Goal: Task Accomplishment & Management: Use online tool/utility

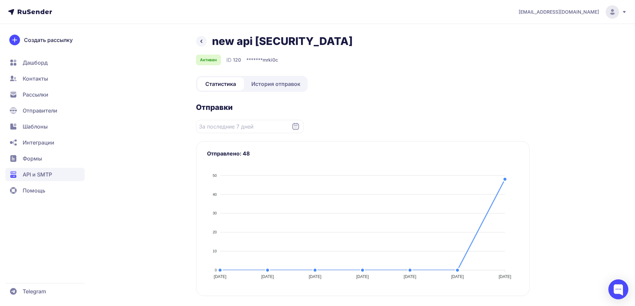
scroll to position [133, 0]
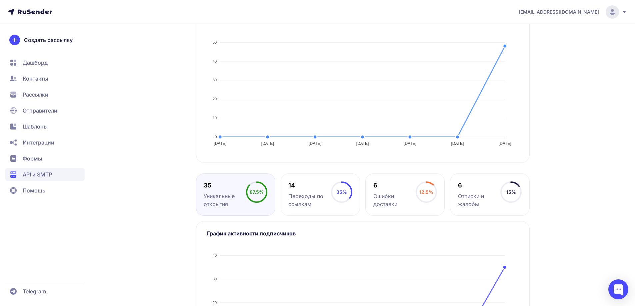
click at [32, 95] on span "Рассылки" at bounding box center [36, 95] width 26 height 8
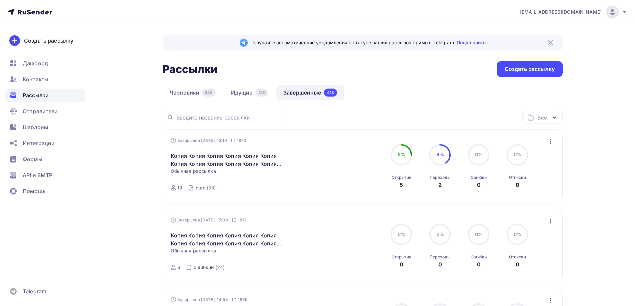
click at [550, 142] on icon "button" at bounding box center [551, 142] width 8 height 8
click at [503, 190] on link "Копировать в новую" at bounding box center [520, 185] width 76 height 13
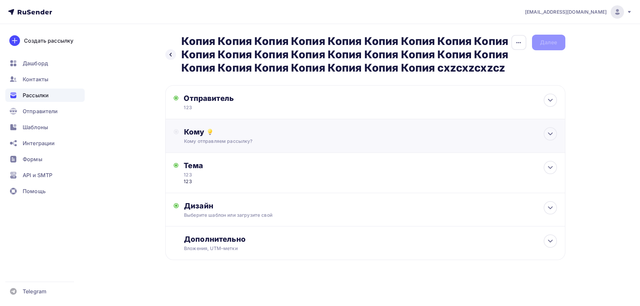
click at [212, 124] on div "Кому Кому отправляем рассылку? Списки получателей Выберите список Все списки id…" at bounding box center [365, 136] width 400 height 34
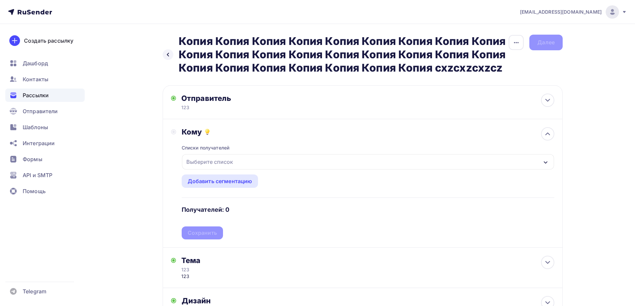
click at [203, 166] on div "Выберите список" at bounding box center [210, 162] width 52 height 12
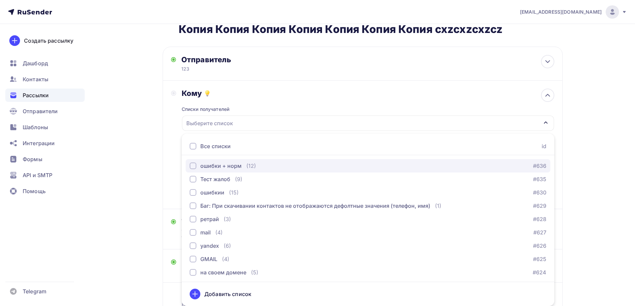
click at [212, 170] on div "ошибки + норм" at bounding box center [220, 166] width 41 height 8
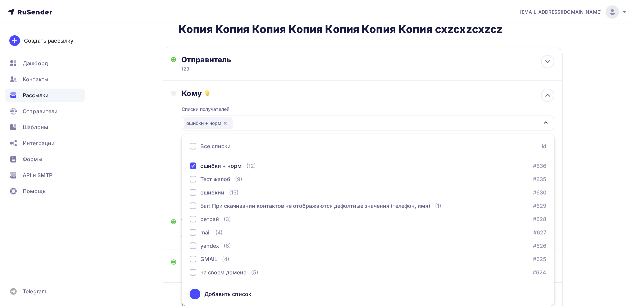
click at [158, 172] on div "Назад Копия Копия Копия Копия Копия Копия Копия Копия Копия Копия Копия Копия К…" at bounding box center [317, 172] width 546 height 374
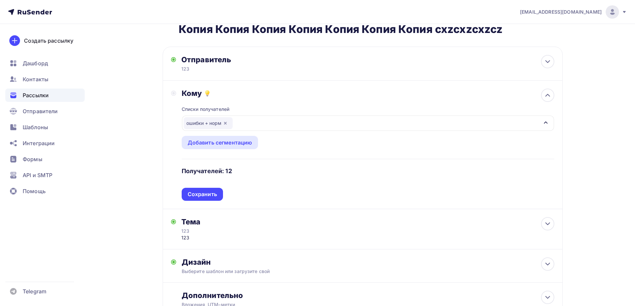
click at [207, 195] on div "Списки получателей ошибки + норм Все списки id ошибки + норм (12) #636 Тест жал…" at bounding box center [368, 149] width 373 height 103
click at [207, 192] on div "Сохранить" at bounding box center [202, 195] width 29 height 8
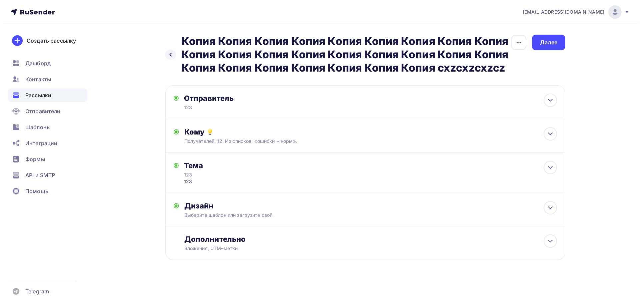
scroll to position [0, 0]
click at [543, 46] on div "Далее" at bounding box center [548, 43] width 17 height 8
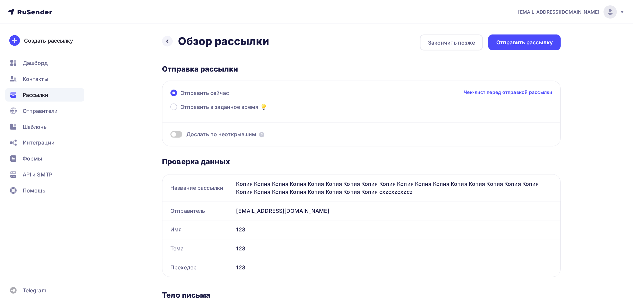
click at [543, 46] on div "Отправить рассылку" at bounding box center [526, 43] width 57 height 8
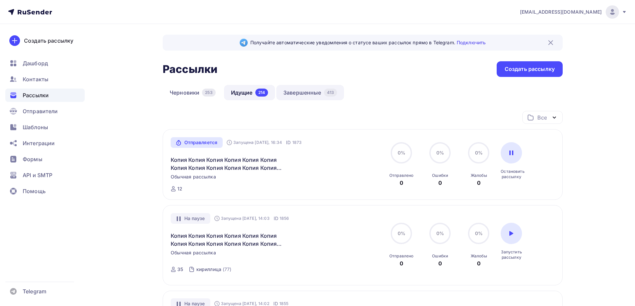
click at [308, 92] on link "Завершенные 413" at bounding box center [310, 92] width 68 height 15
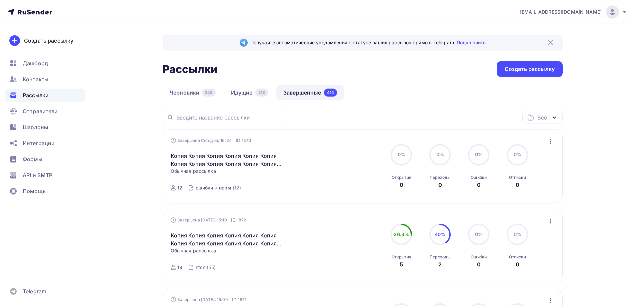
click at [550, 141] on icon "button" at bounding box center [551, 142] width 8 height 8
click at [504, 186] on div "Копировать в новую" at bounding box center [520, 186] width 68 height 8
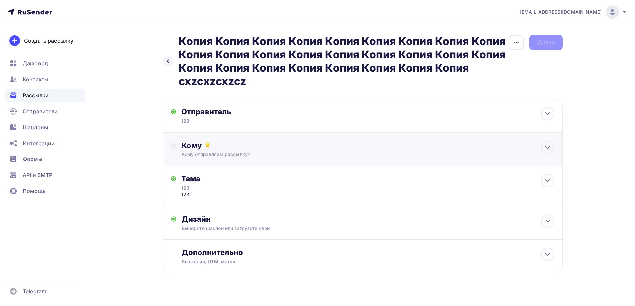
click at [191, 146] on div "Кому" at bounding box center [368, 145] width 373 height 9
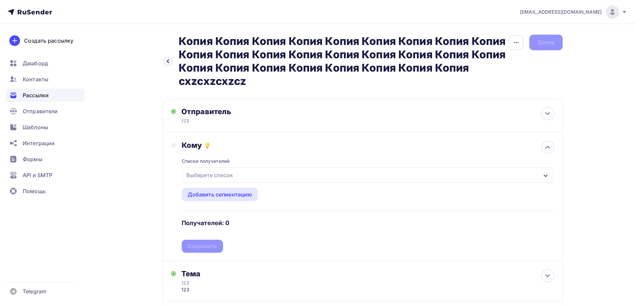
click at [197, 172] on div "Выберите список" at bounding box center [210, 175] width 52 height 12
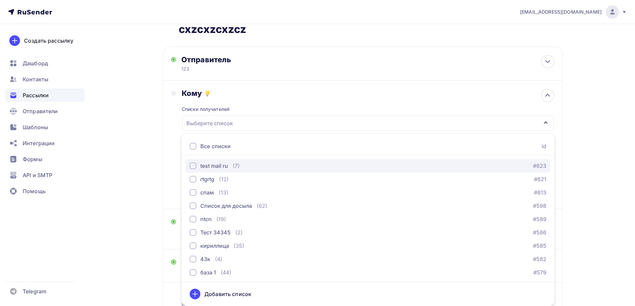
scroll to position [133, 0]
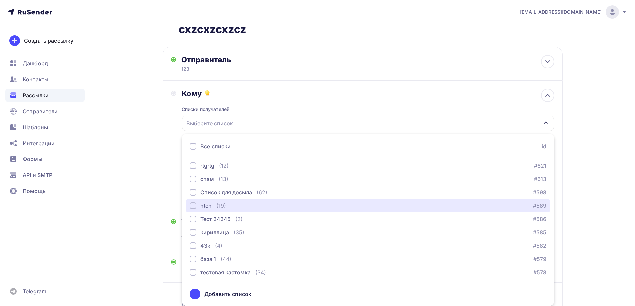
drag, startPoint x: 210, startPoint y: 207, endPoint x: 183, endPoint y: 191, distance: 31.8
click at [210, 206] on div "ntcn" at bounding box center [205, 206] width 11 height 8
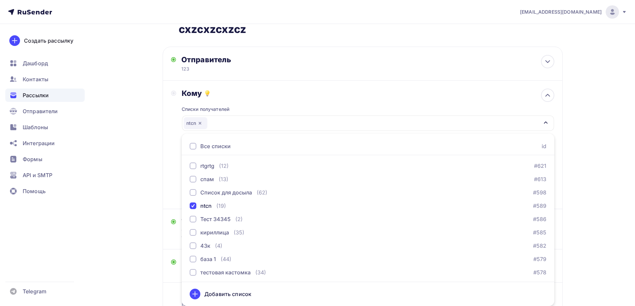
click at [176, 187] on div "Кому Списки получателей ntcn Все списки id ошибки + норм (3) #636 Тест жалоб (9…" at bounding box center [362, 145] width 383 height 112
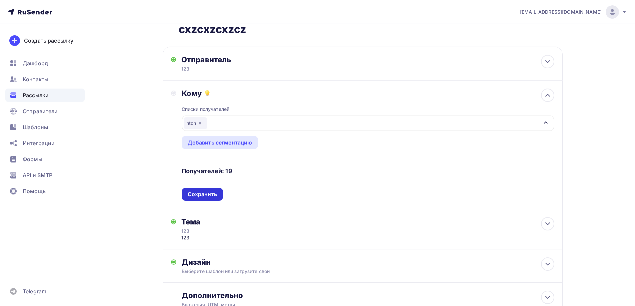
click at [201, 194] on div "Списки получателей ntcn Все списки id ошибки + норм (3) #636 Тест жалоб (9) #63…" at bounding box center [368, 149] width 373 height 103
click at [201, 194] on div "Сохранить" at bounding box center [202, 195] width 29 height 8
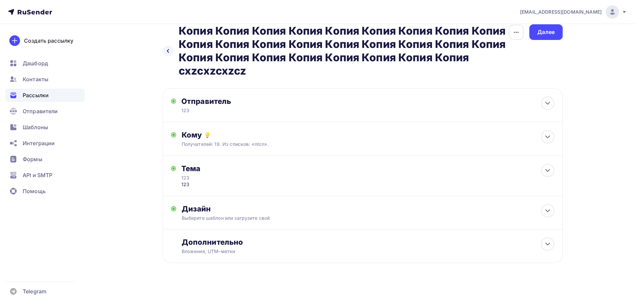
scroll to position [10, 0]
click at [540, 40] on div "Назад Копия Копия Копия Копия Копия Копия Копия Копия Копия Копия Копия Копия К…" at bounding box center [363, 50] width 400 height 53
click at [541, 34] on div "Далее" at bounding box center [545, 32] width 17 height 8
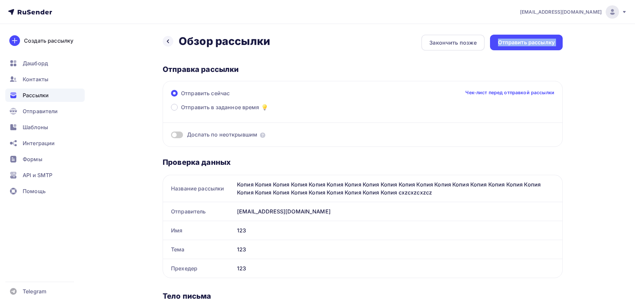
click at [541, 34] on div "Назад Обзор рассылки Обзор рассылки Закончить позже Отправить рассылку Отправка…" at bounding box center [317, 309] width 546 height 570
click at [540, 37] on div "Отправить рассылку" at bounding box center [526, 43] width 73 height 16
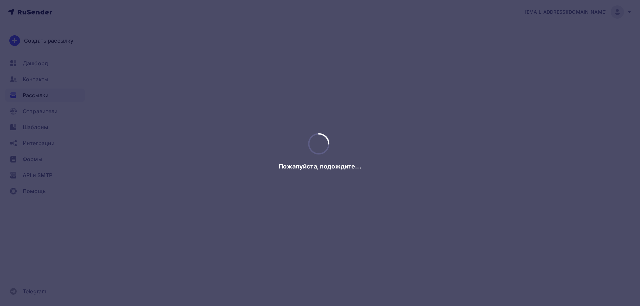
click at [537, 42] on div at bounding box center [320, 153] width 640 height 306
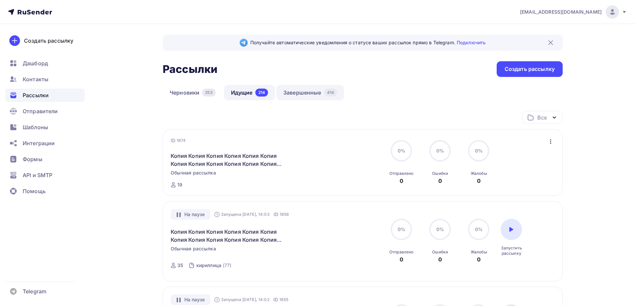
click at [309, 91] on link "Завершенные 414" at bounding box center [310, 92] width 68 height 15
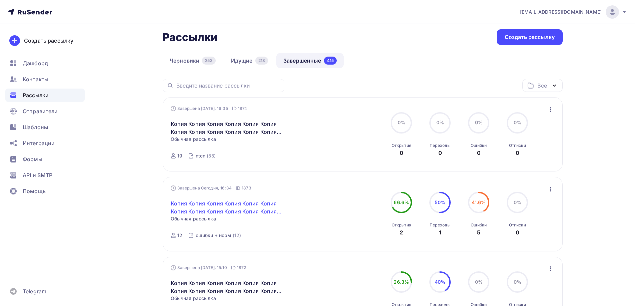
scroll to position [33, 0]
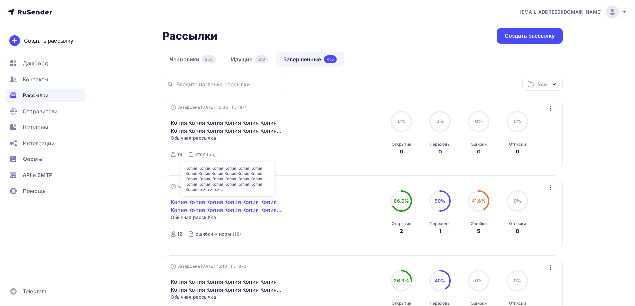
click at [217, 204] on link "Копия Копия Копия Копия Копия Копия Копия Копия Копия Копия Копия Копия Копия К…" at bounding box center [228, 206] width 114 height 16
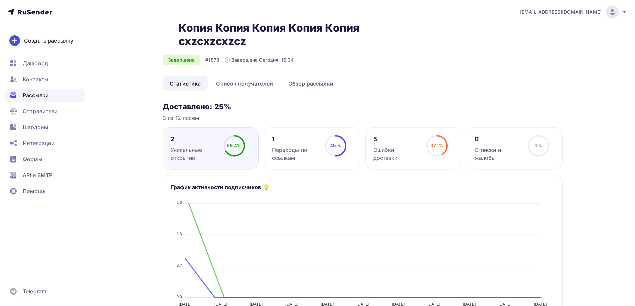
click at [423, 147] on div "37.1% 37.1%" at bounding box center [436, 148] width 33 height 27
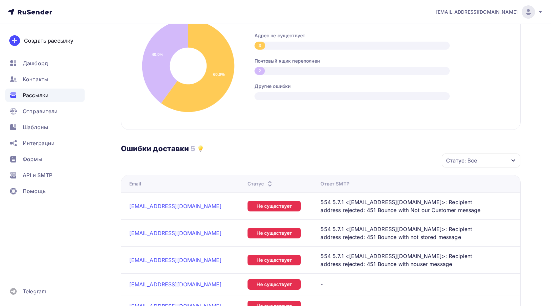
scroll to position [100, 0]
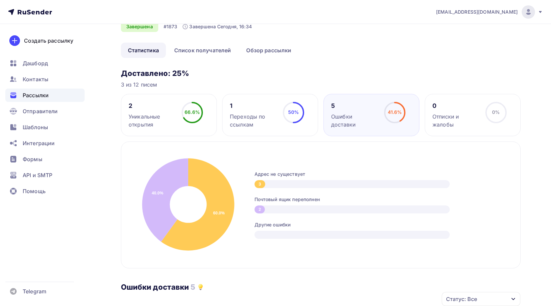
click at [54, 97] on div "Рассылки" at bounding box center [44, 95] width 79 height 13
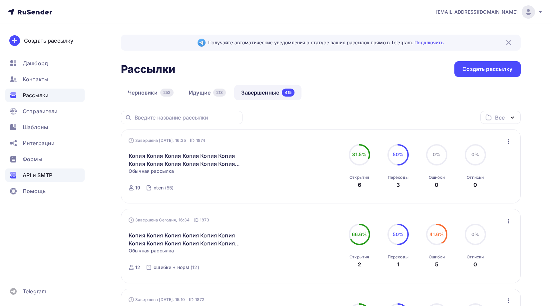
click at [50, 173] on span "API и SMTP" at bounding box center [38, 175] width 30 height 8
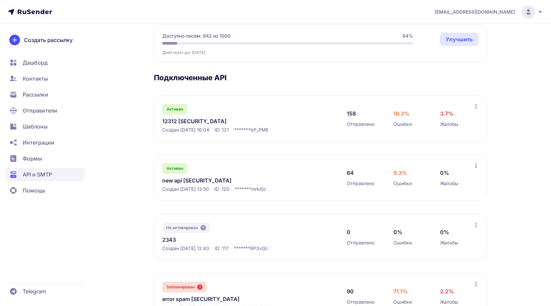
scroll to position [67, 0]
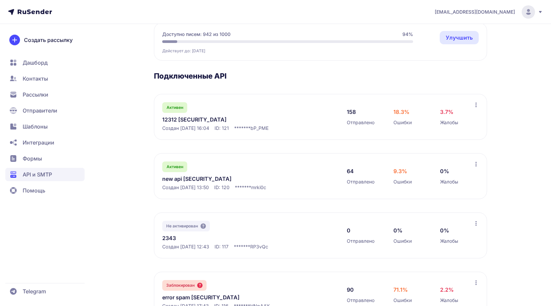
click at [204, 183] on link "new api [SECURITY_DATA]" at bounding box center [230, 179] width 137 height 8
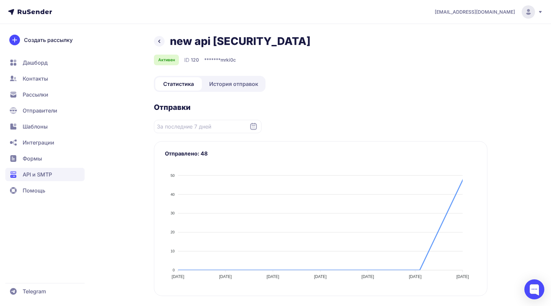
click at [229, 88] on span "История отправок" at bounding box center [233, 84] width 49 height 8
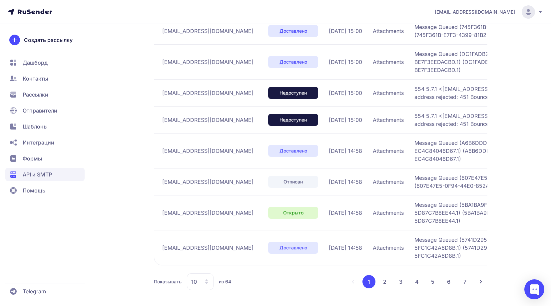
click at [417, 277] on button "4" at bounding box center [416, 281] width 13 height 13
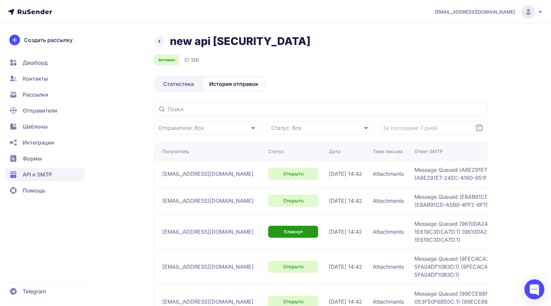
click at [185, 88] on span "Статистика" at bounding box center [178, 84] width 31 height 8
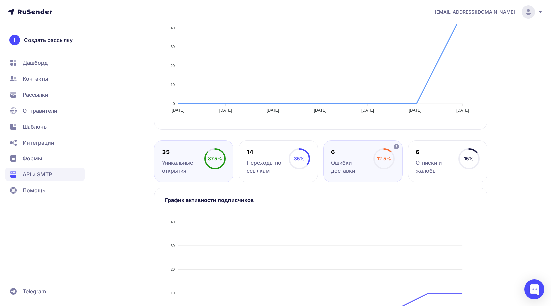
click at [385, 169] on circle at bounding box center [384, 159] width 20 height 20
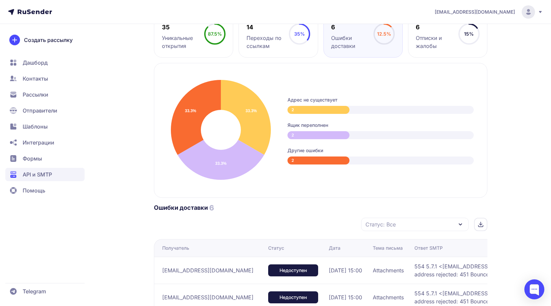
scroll to position [267, 0]
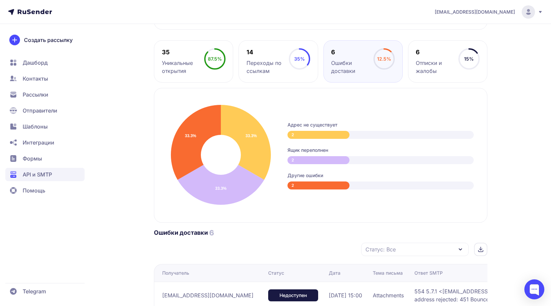
click at [17, 180] on span "API и SMTP" at bounding box center [44, 174] width 79 height 13
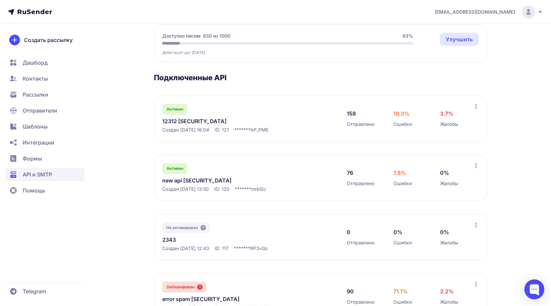
scroll to position [67, 0]
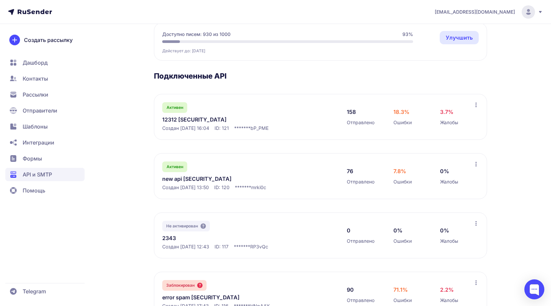
click at [206, 183] on link "new api [SECURITY_DATA]" at bounding box center [230, 179] width 137 height 8
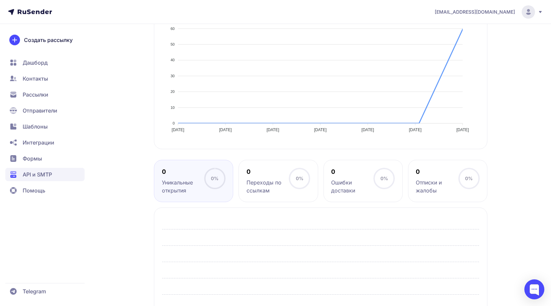
scroll to position [167, 0]
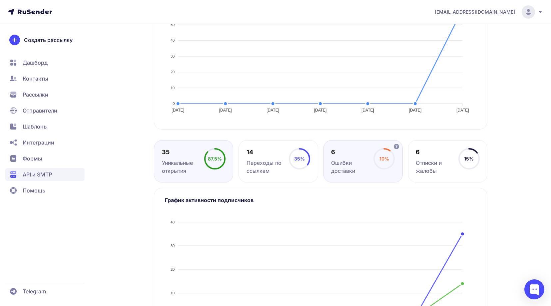
click at [335, 175] on div "Ошибки доставки" at bounding box center [352, 167] width 42 height 16
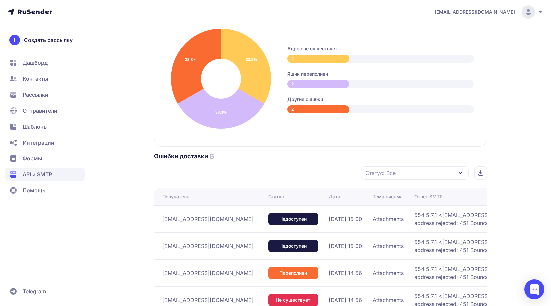
scroll to position [339, 0]
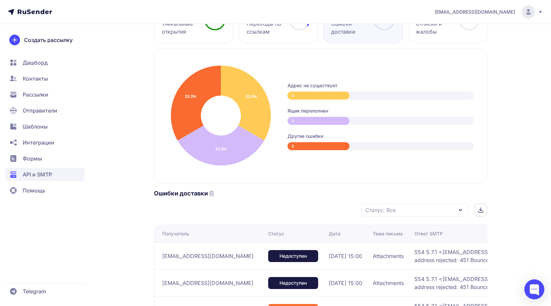
click at [168, 36] on div "Уникальные открытия" at bounding box center [183, 28] width 42 height 16
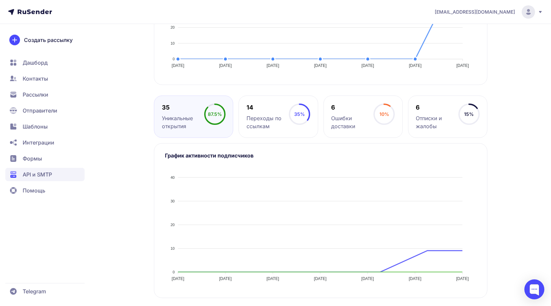
scroll to position [251, 0]
click at [378, 109] on circle at bounding box center [384, 114] width 20 height 20
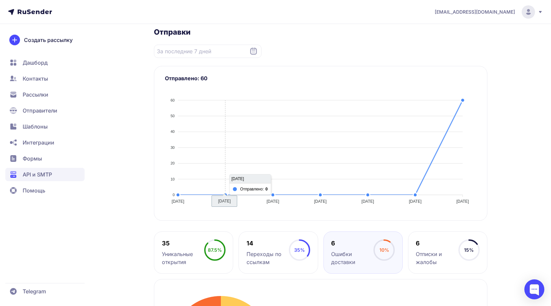
scroll to position [51, 0]
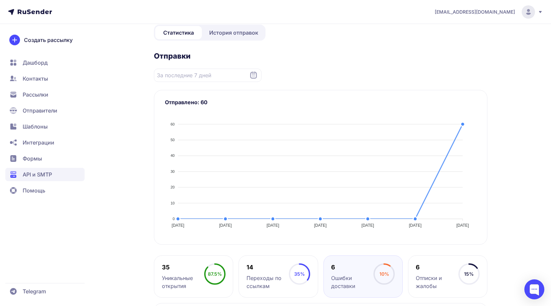
click at [230, 37] on span "История отправок" at bounding box center [233, 33] width 49 height 8
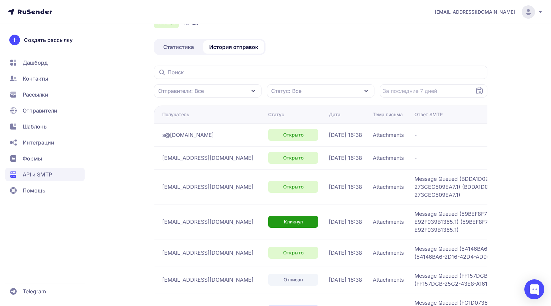
scroll to position [237, 0]
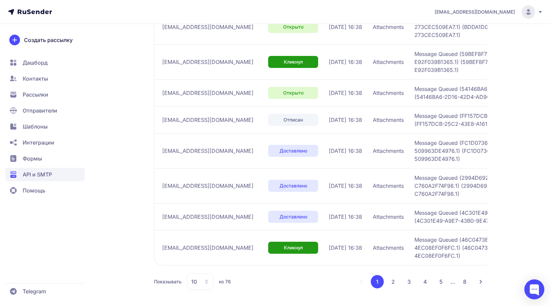
drag, startPoint x: 323, startPoint y: 117, endPoint x: 323, endPoint y: 319, distance: 202.0
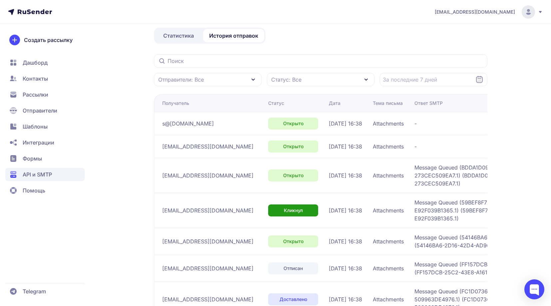
scroll to position [0, 0]
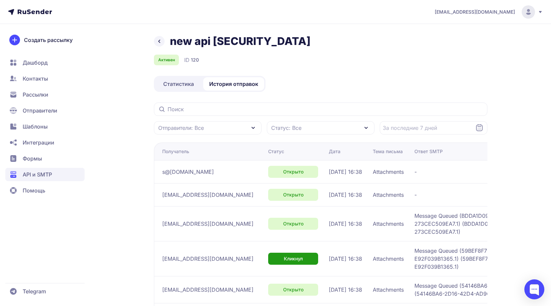
click at [200, 116] on div "new api [SECURITY_DATA] Активен ID 120 Статистика История отправок Отправители:…" at bounding box center [321, 269] width 334 height 469
click at [198, 91] on link "Статистика" at bounding box center [178, 83] width 47 height 13
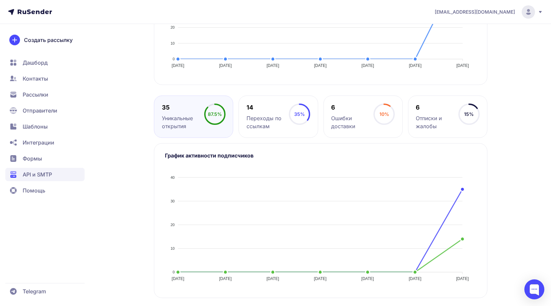
scroll to position [251, 0]
click at [361, 113] on div "6 Ошибки доставки" at bounding box center [352, 117] width 42 height 27
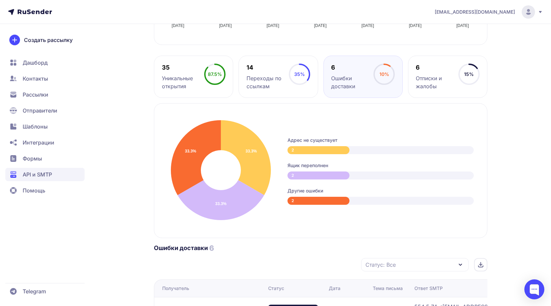
click at [301, 180] on div "2" at bounding box center [319, 176] width 62 height 8
click at [302, 205] on div "2" at bounding box center [319, 201] width 62 height 8
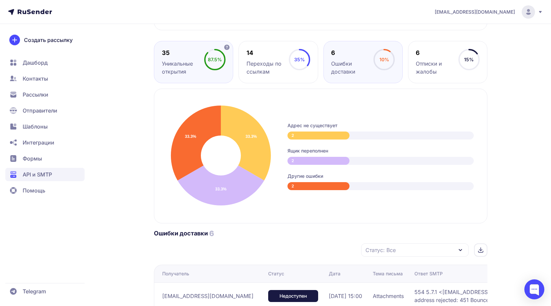
scroll to position [239, 0]
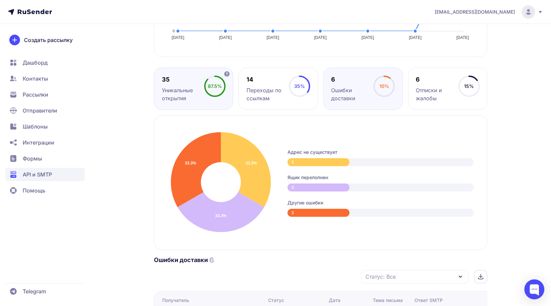
click at [178, 102] on div "Уникальные открытия" at bounding box center [183, 94] width 42 height 16
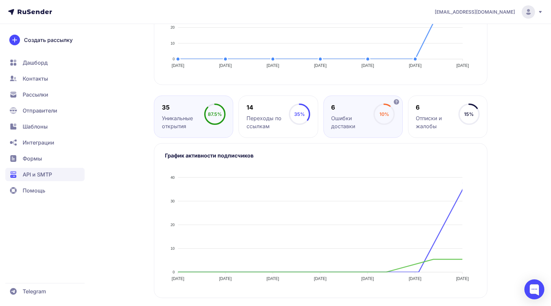
click at [337, 130] on div "Ошибки доставки" at bounding box center [352, 122] width 42 height 16
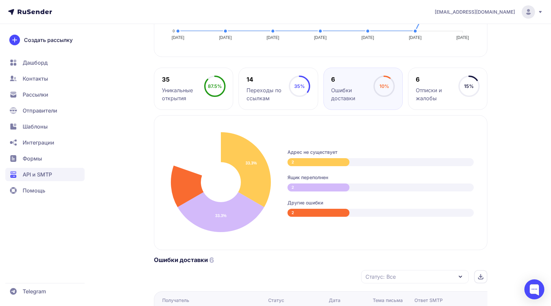
click at [47, 173] on span "API и SMTP" at bounding box center [37, 175] width 29 height 8
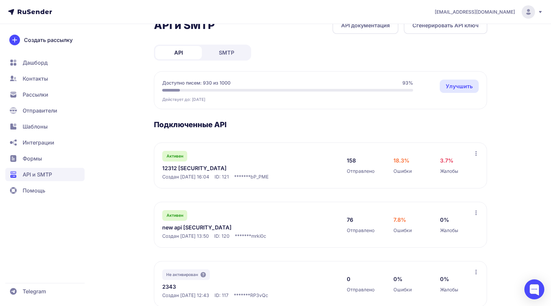
scroll to position [67, 0]
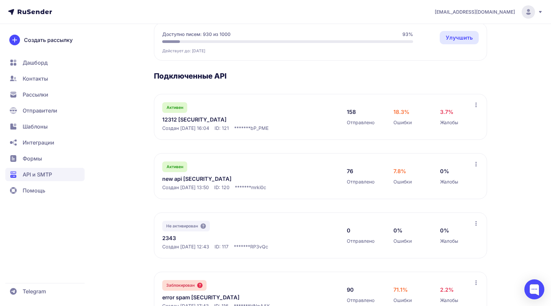
click at [218, 183] on link "new api [SECURITY_DATA]" at bounding box center [230, 179] width 137 height 8
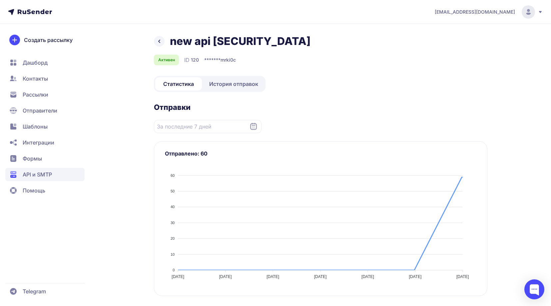
scroll to position [167, 0]
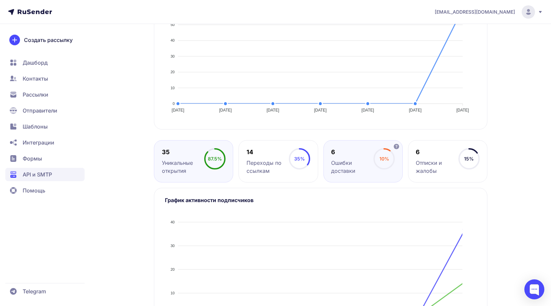
click at [408, 183] on div "6 Ошибки доставки 10%" at bounding box center [447, 161] width 79 height 42
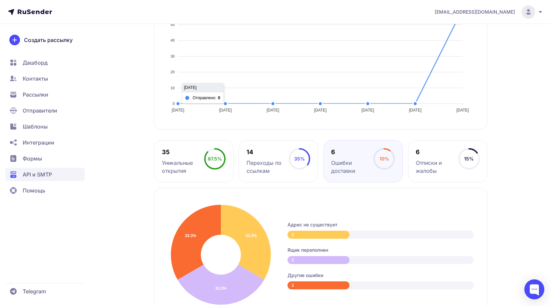
click at [50, 173] on span "API и SMTP" at bounding box center [37, 175] width 29 height 8
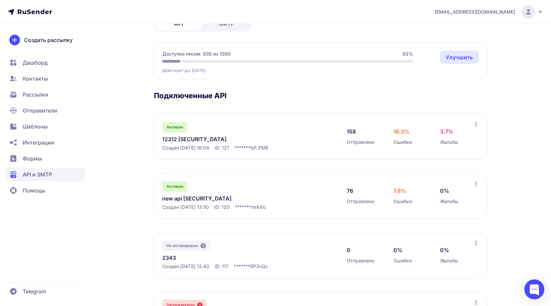
scroll to position [67, 0]
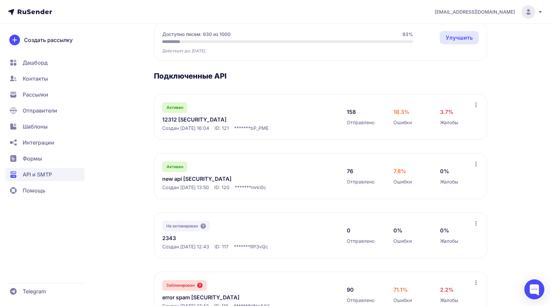
click at [180, 183] on link "new api [SECURITY_DATA]" at bounding box center [230, 179] width 137 height 8
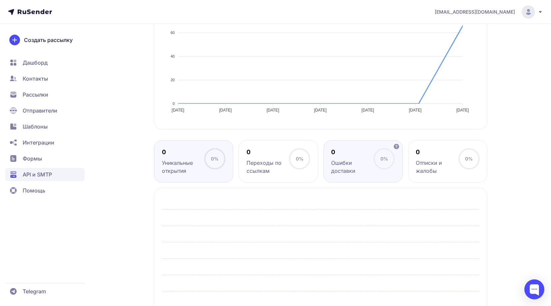
click at [359, 175] on div "Ошибки доставки" at bounding box center [352, 167] width 42 height 16
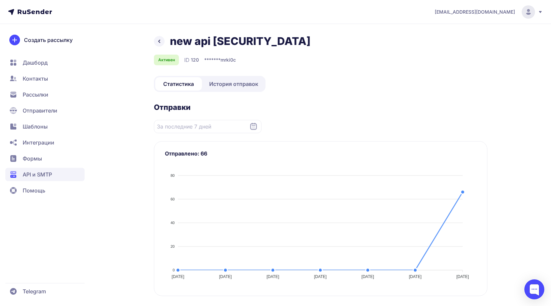
click at [221, 88] on span "История отправок" at bounding box center [233, 84] width 49 height 8
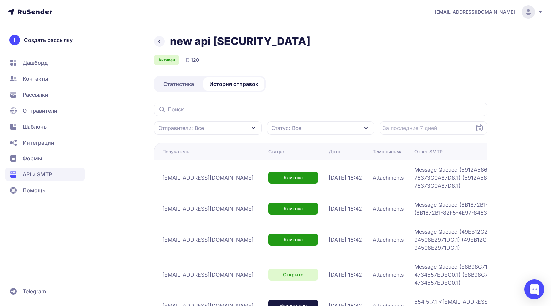
click at [71, 173] on span "API и SMTP" at bounding box center [44, 174] width 79 height 13
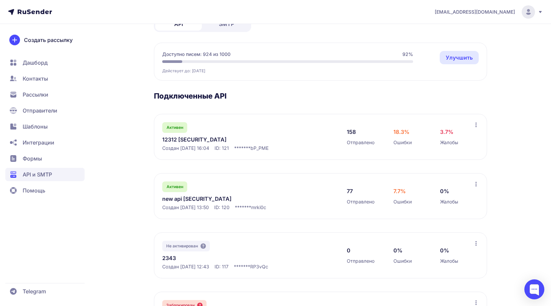
scroll to position [67, 0]
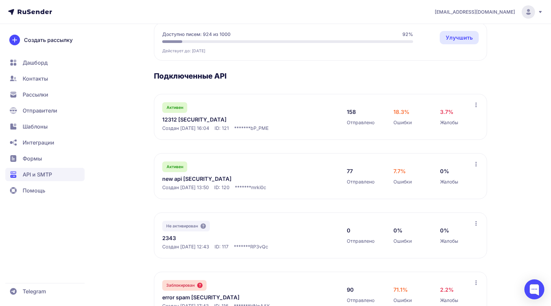
click at [191, 183] on link "new api [SECURITY_DATA]" at bounding box center [230, 179] width 137 height 8
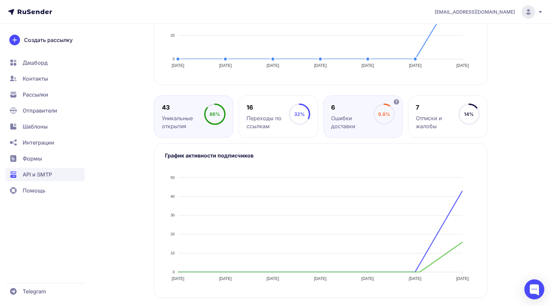
click at [362, 106] on div "6" at bounding box center [352, 108] width 42 height 8
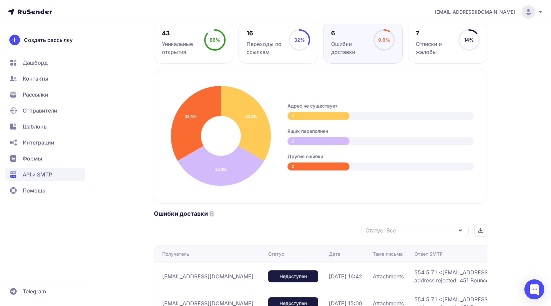
scroll to position [285, 0]
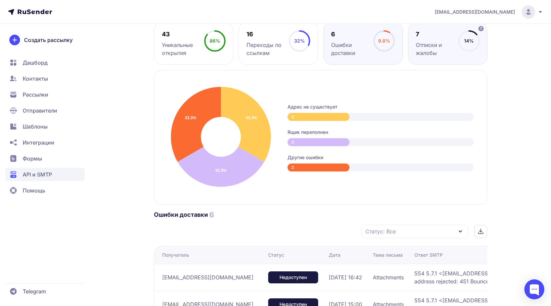
click at [435, 57] on div "Отписки и жалобы" at bounding box center [437, 49] width 42 height 16
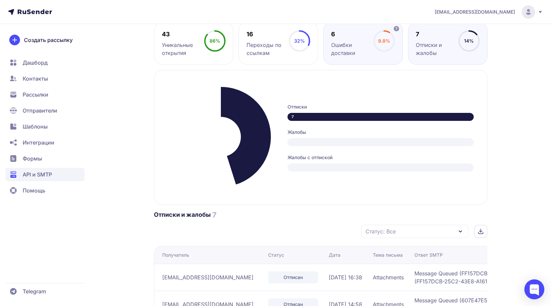
click at [385, 44] on div "9.8%" at bounding box center [384, 40] width 12 height 7
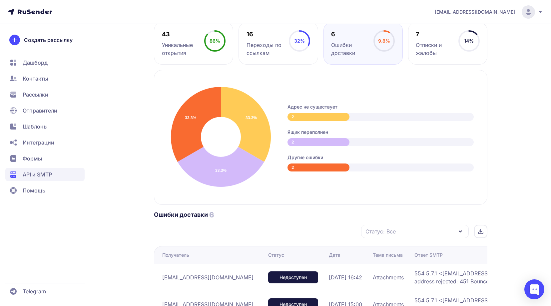
click at [44, 174] on span "API и SMTP" at bounding box center [37, 175] width 29 height 8
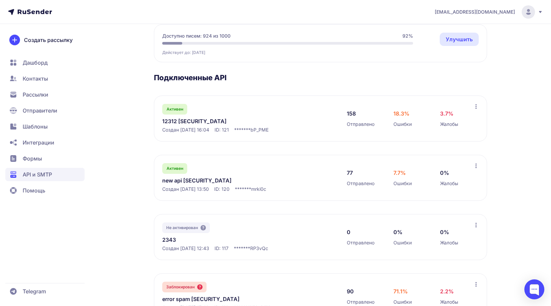
scroll to position [100, 0]
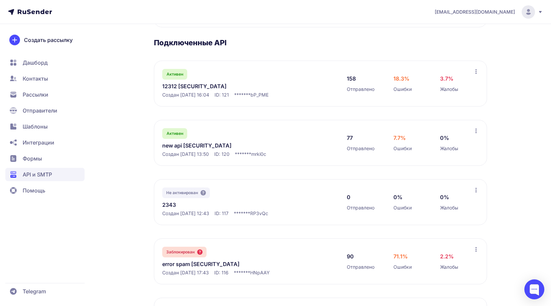
click at [204, 150] on link "new api [SECURITY_DATA]" at bounding box center [230, 146] width 137 height 8
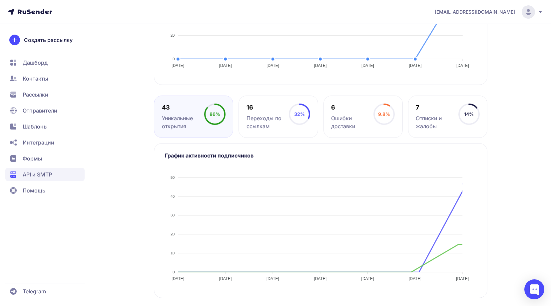
scroll to position [251, 0]
click at [344, 126] on div "Ошибки доставки" at bounding box center [352, 122] width 42 height 16
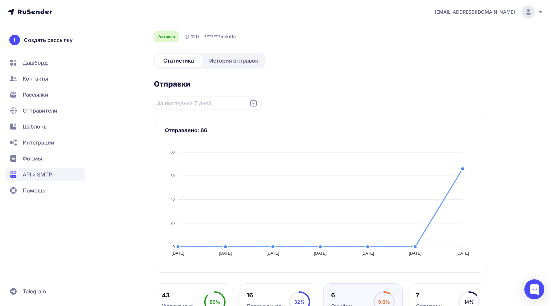
scroll to position [0, 0]
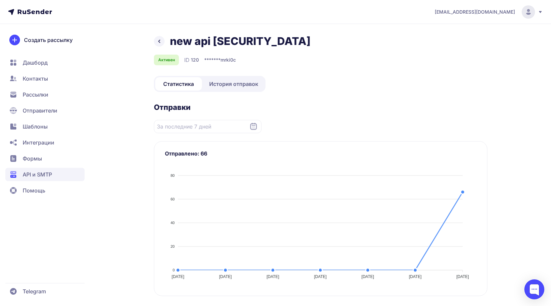
click at [235, 88] on span "История отправок" at bounding box center [233, 84] width 49 height 8
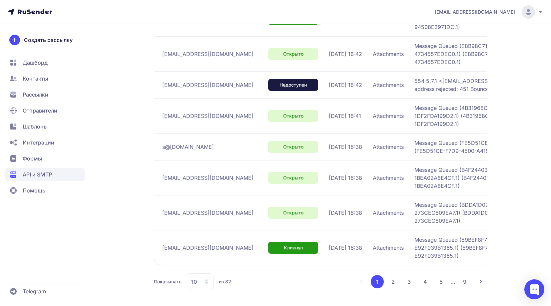
click at [392, 281] on button "2" at bounding box center [393, 281] width 13 height 13
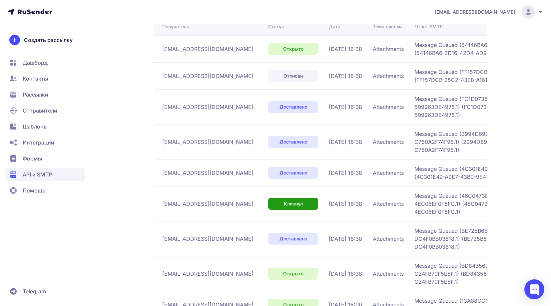
scroll to position [245, 0]
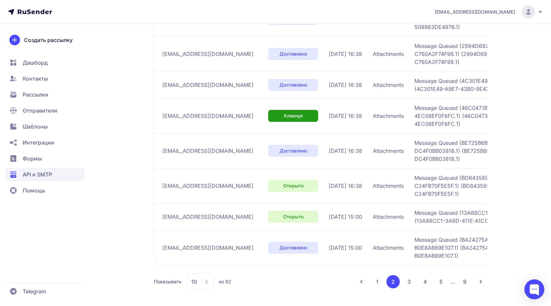
click at [407, 279] on button "3" at bounding box center [409, 281] width 13 height 13
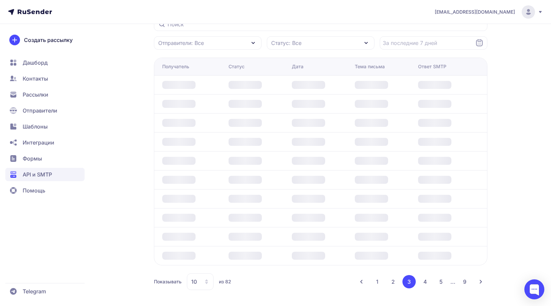
scroll to position [245, 0]
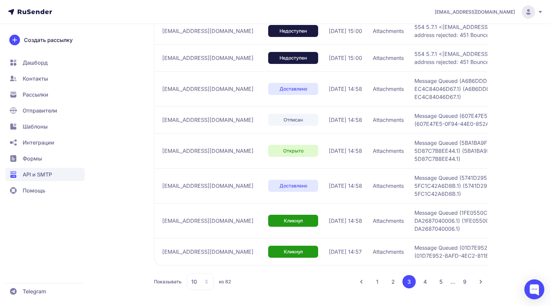
click at [426, 288] on button "4" at bounding box center [425, 281] width 13 height 13
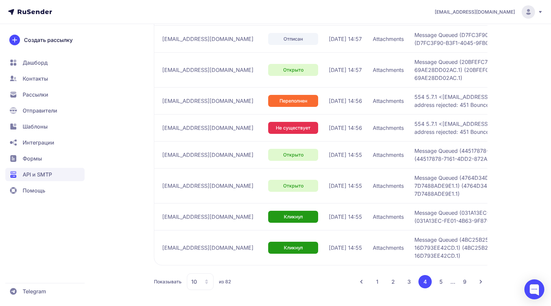
scroll to position [245, 0]
click at [441, 289] on button "5" at bounding box center [441, 281] width 13 height 13
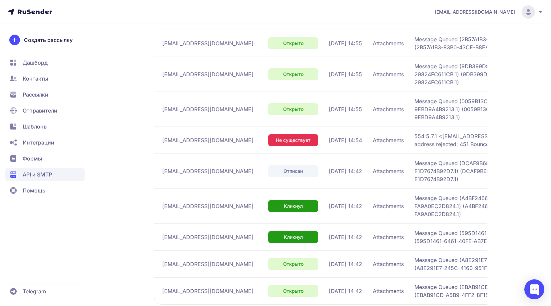
scroll to position [245, 0]
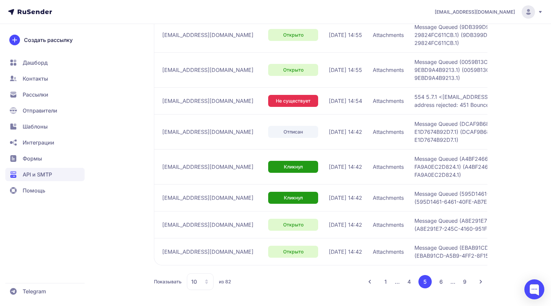
click at [439, 281] on button "6" at bounding box center [441, 281] width 13 height 13
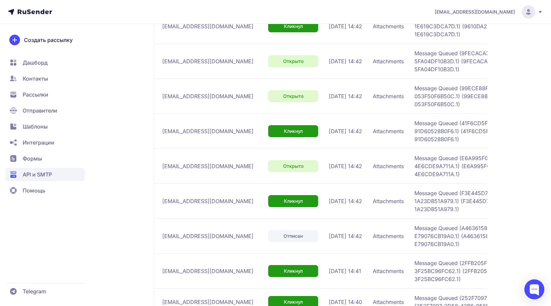
scroll to position [98, 0]
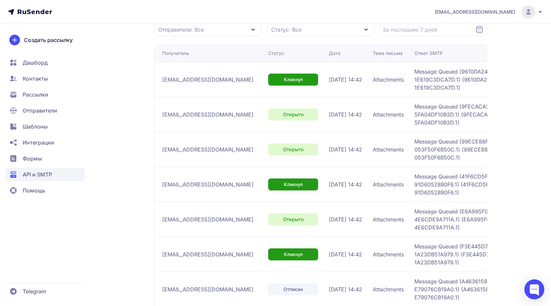
click at [223, 84] on span "[EMAIL_ADDRESS][DOMAIN_NAME]" at bounding box center [207, 80] width 91 height 8
click at [211, 132] on td "[EMAIL_ADDRESS][DOMAIN_NAME]" at bounding box center [210, 114] width 112 height 35
click at [211, 154] on span "[EMAIL_ADDRESS][DOMAIN_NAME]" at bounding box center [207, 150] width 91 height 8
click at [199, 202] on td "[EMAIL_ADDRESS][DOMAIN_NAME]" at bounding box center [210, 184] width 112 height 35
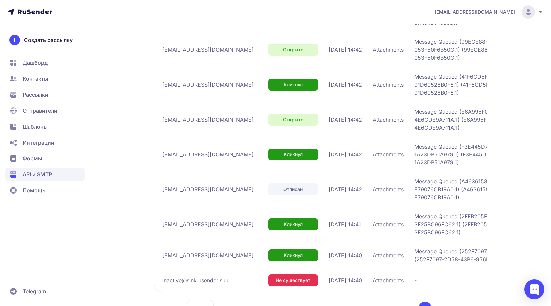
click at [197, 125] on div "[EMAIL_ADDRESS][DOMAIN_NAME]" at bounding box center [212, 119] width 101 height 11
click at [203, 159] on span "[EMAIL_ADDRESS][DOMAIN_NAME]" at bounding box center [207, 155] width 91 height 8
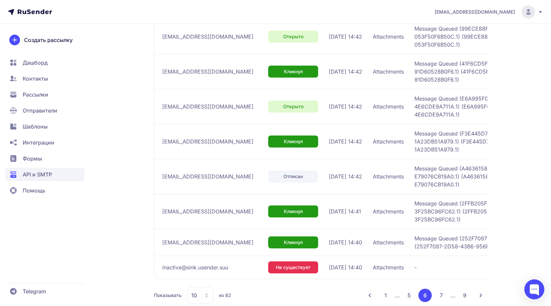
scroll to position [265, 0]
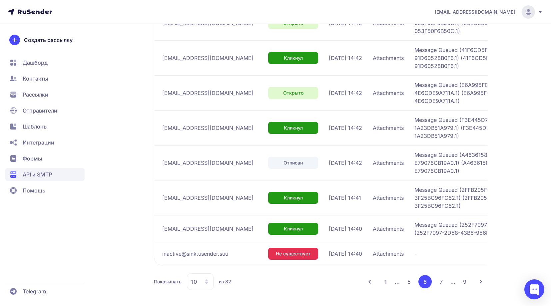
drag, startPoint x: 206, startPoint y: 155, endPoint x: 207, endPoint y: 163, distance: 8.0
click at [206, 155] on td "[EMAIL_ADDRESS][DOMAIN_NAME]" at bounding box center [210, 162] width 112 height 35
click at [207, 198] on span "[EMAIL_ADDRESS][DOMAIN_NAME]" at bounding box center [207, 198] width 91 height 8
click at [198, 226] on span "[EMAIL_ADDRESS][DOMAIN_NAME]" at bounding box center [207, 229] width 91 height 8
click at [441, 283] on button "7" at bounding box center [441, 281] width 13 height 13
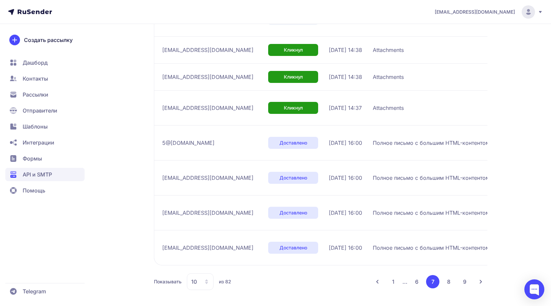
scroll to position [241, 0]
